Goal: Task Accomplishment & Management: Complete application form

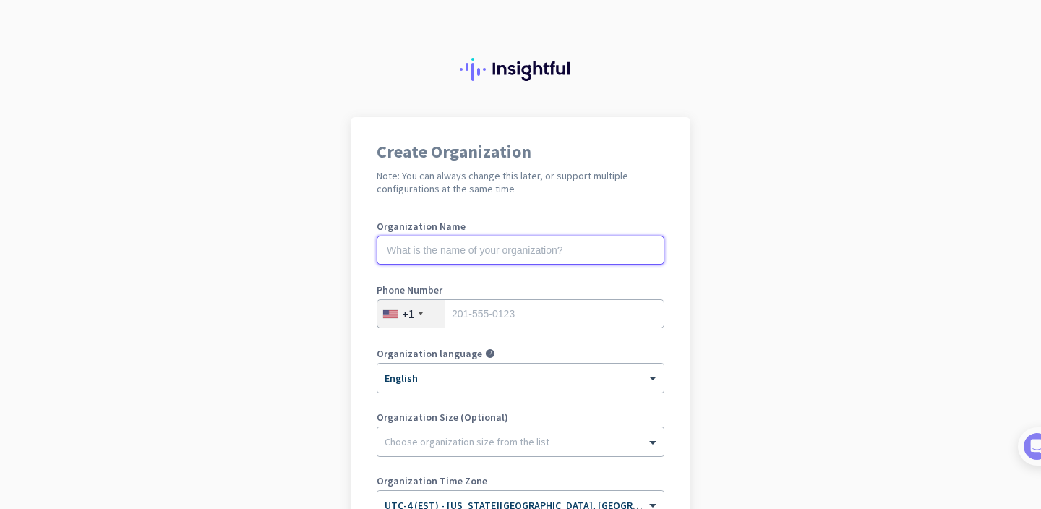
click at [495, 249] on input "text" at bounding box center [521, 250] width 288 height 29
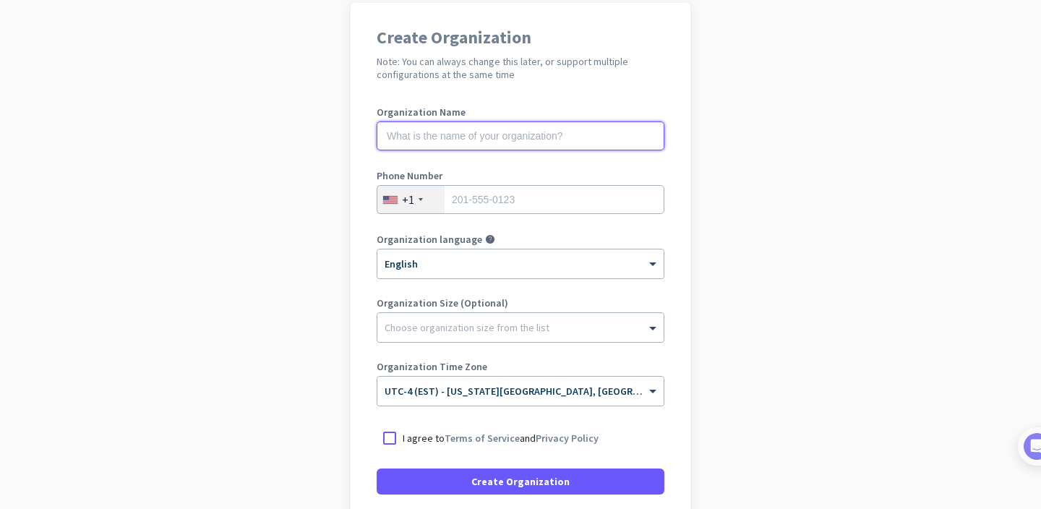
scroll to position [114, 0]
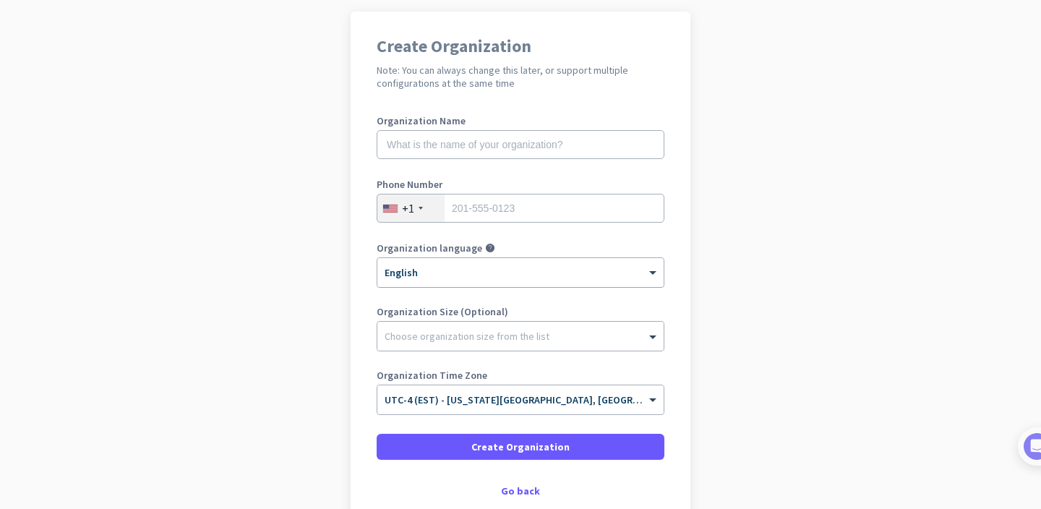
scroll to position [97, 0]
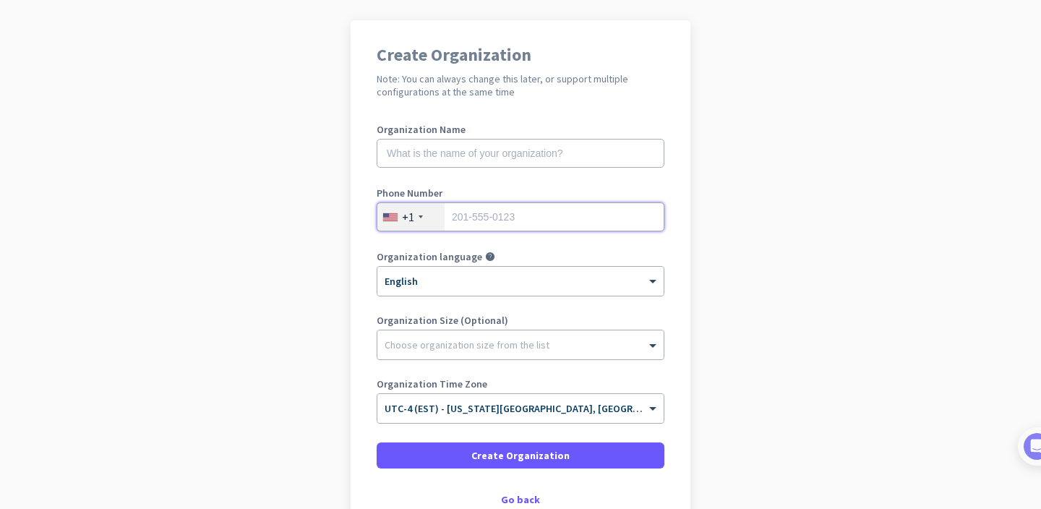
click at [478, 214] on input "tel" at bounding box center [521, 216] width 288 height 29
type input "5089895392"
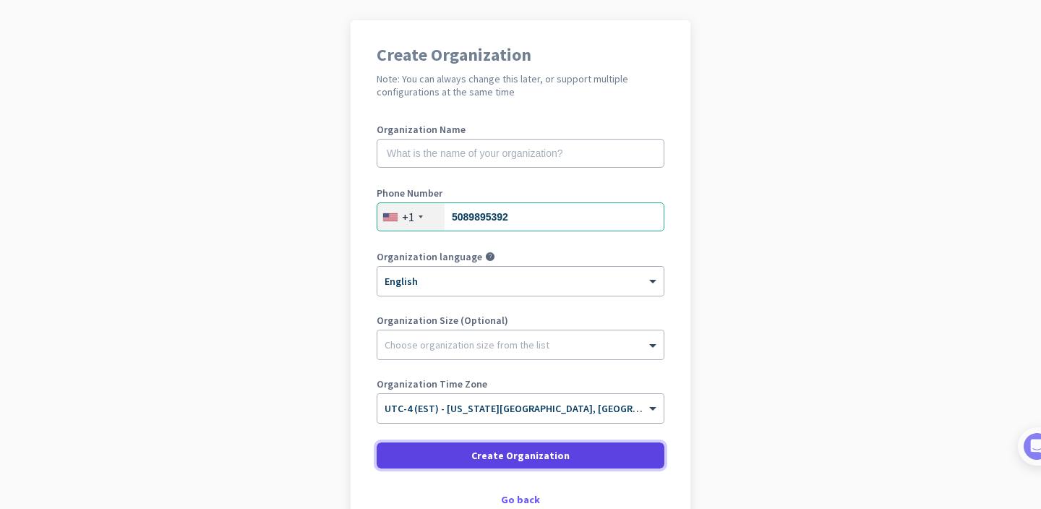
click at [438, 453] on span at bounding box center [521, 455] width 288 height 35
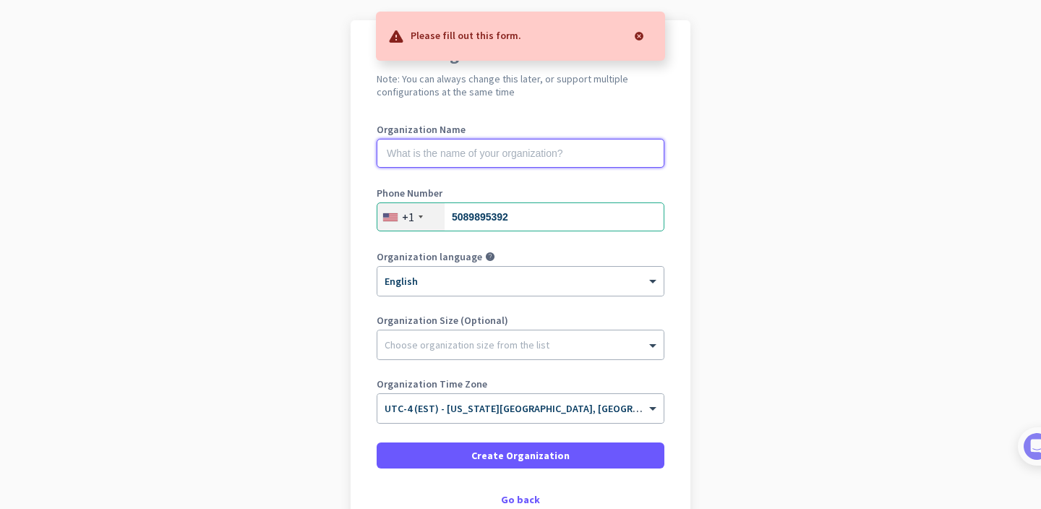
click at [505, 148] on input "text" at bounding box center [521, 153] width 288 height 29
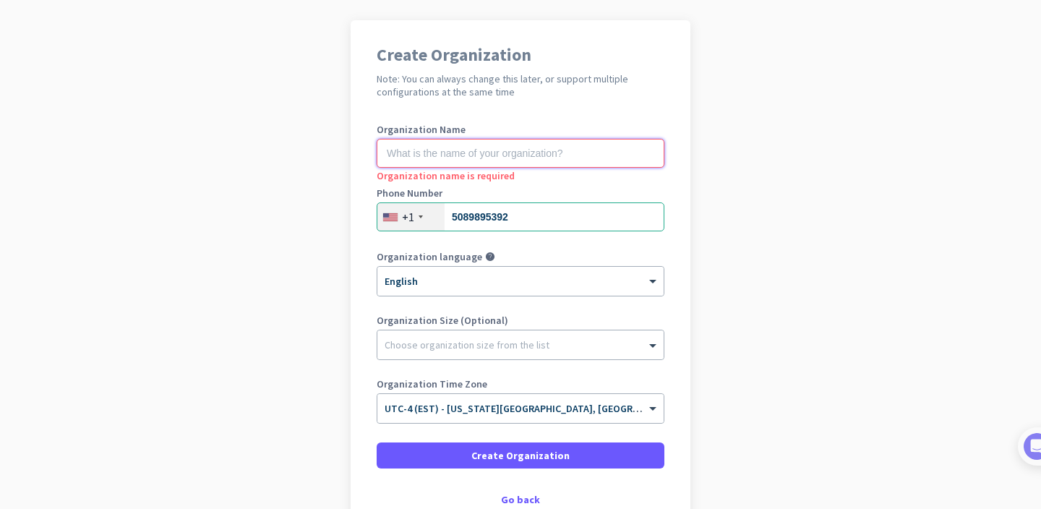
paste input "[DOMAIN_NAME]"
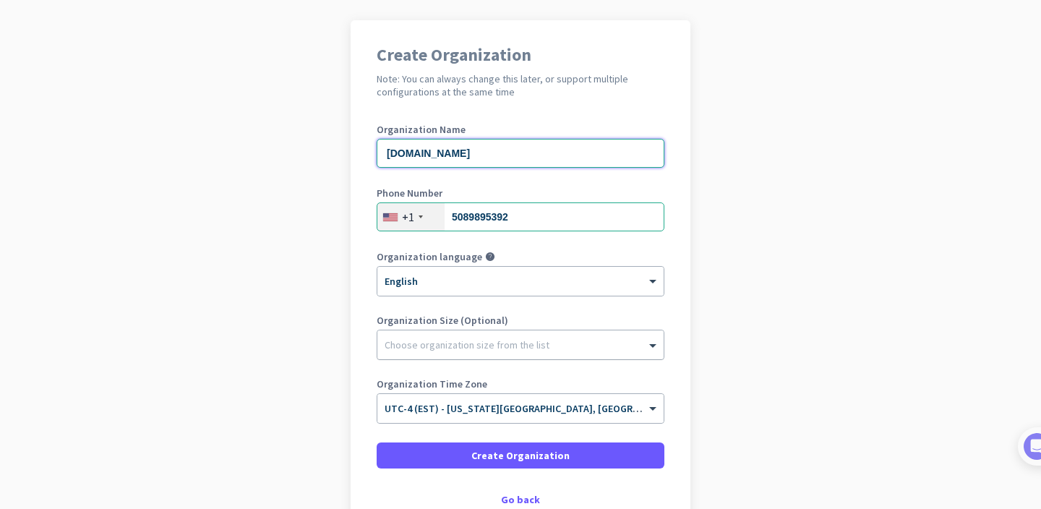
type input "[DOMAIN_NAME]"
click at [482, 342] on div at bounding box center [520, 341] width 286 height 14
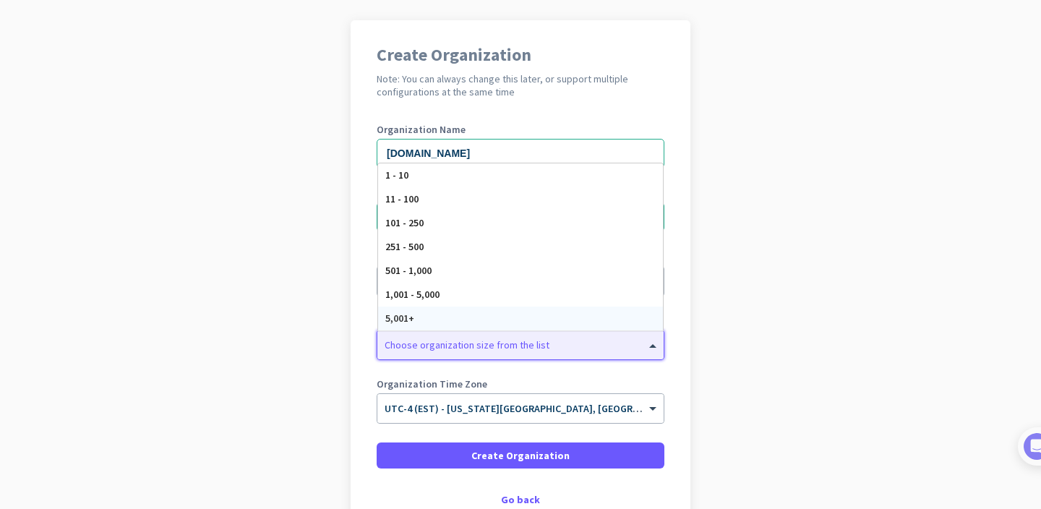
click at [479, 325] on div "5,001+" at bounding box center [520, 319] width 285 height 24
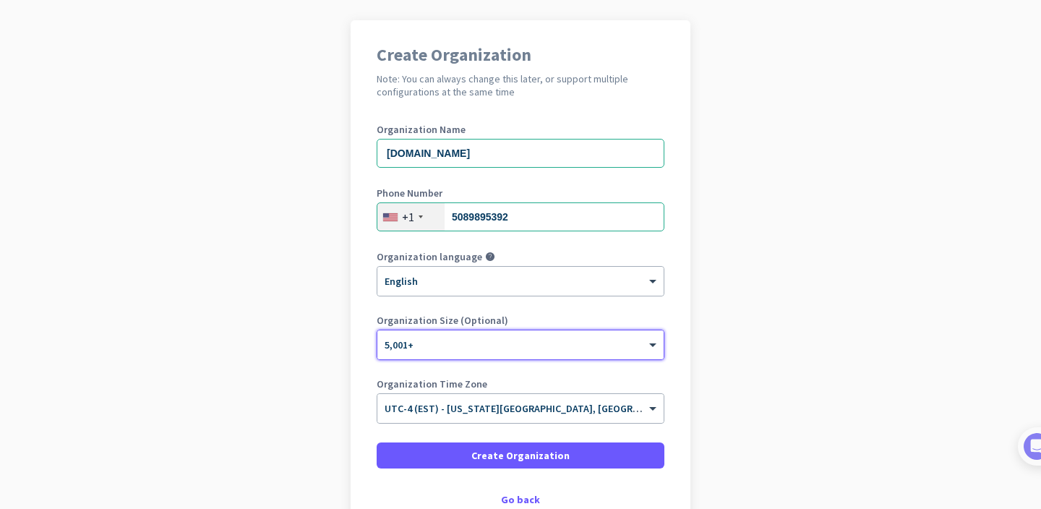
scroll to position [118, 0]
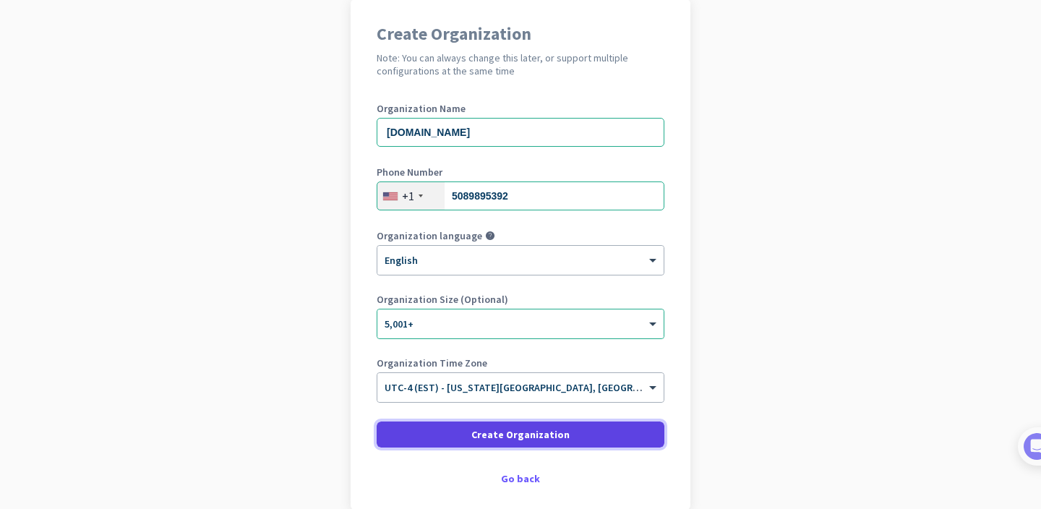
click at [511, 432] on span "Create Organization" at bounding box center [520, 434] width 98 height 14
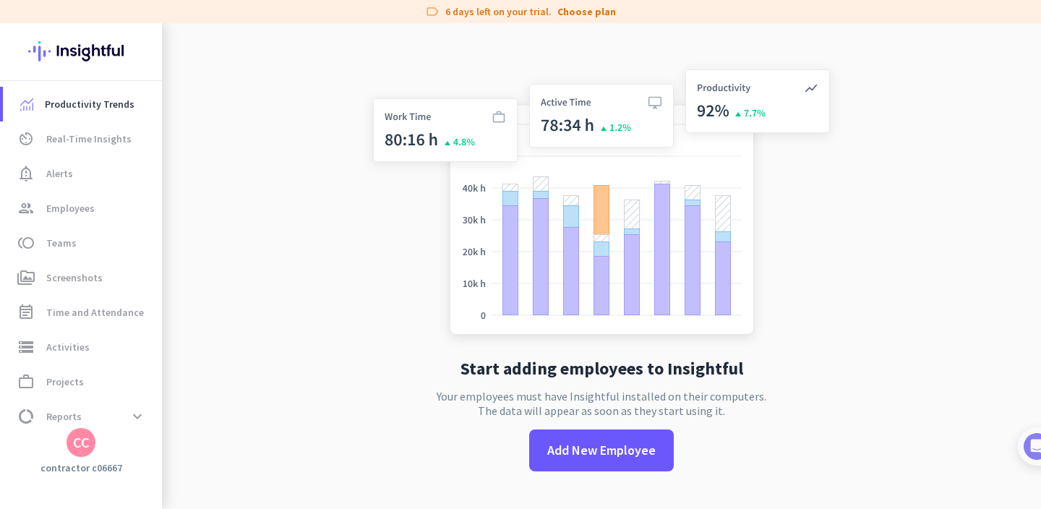
click at [86, 439] on div "CC" at bounding box center [81, 442] width 17 height 14
click at [143, 416] on span "Sign out" at bounding box center [157, 415] width 87 height 13
